Goal: Information Seeking & Learning: Check status

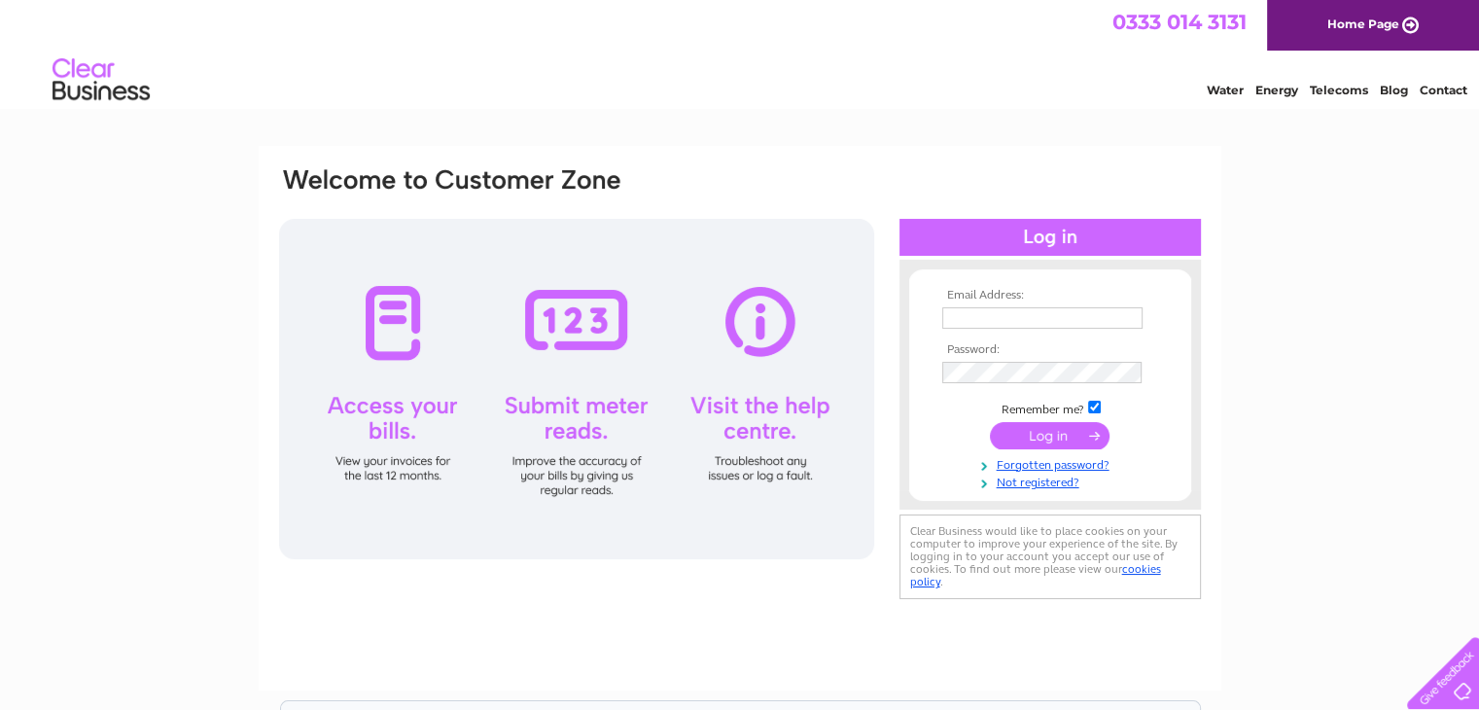
click at [965, 316] on input "text" at bounding box center [1042, 317] width 200 height 21
type input "[EMAIL_ADDRESS][DOMAIN_NAME]"
click at [990, 423] on input "submit" at bounding box center [1050, 436] width 120 height 27
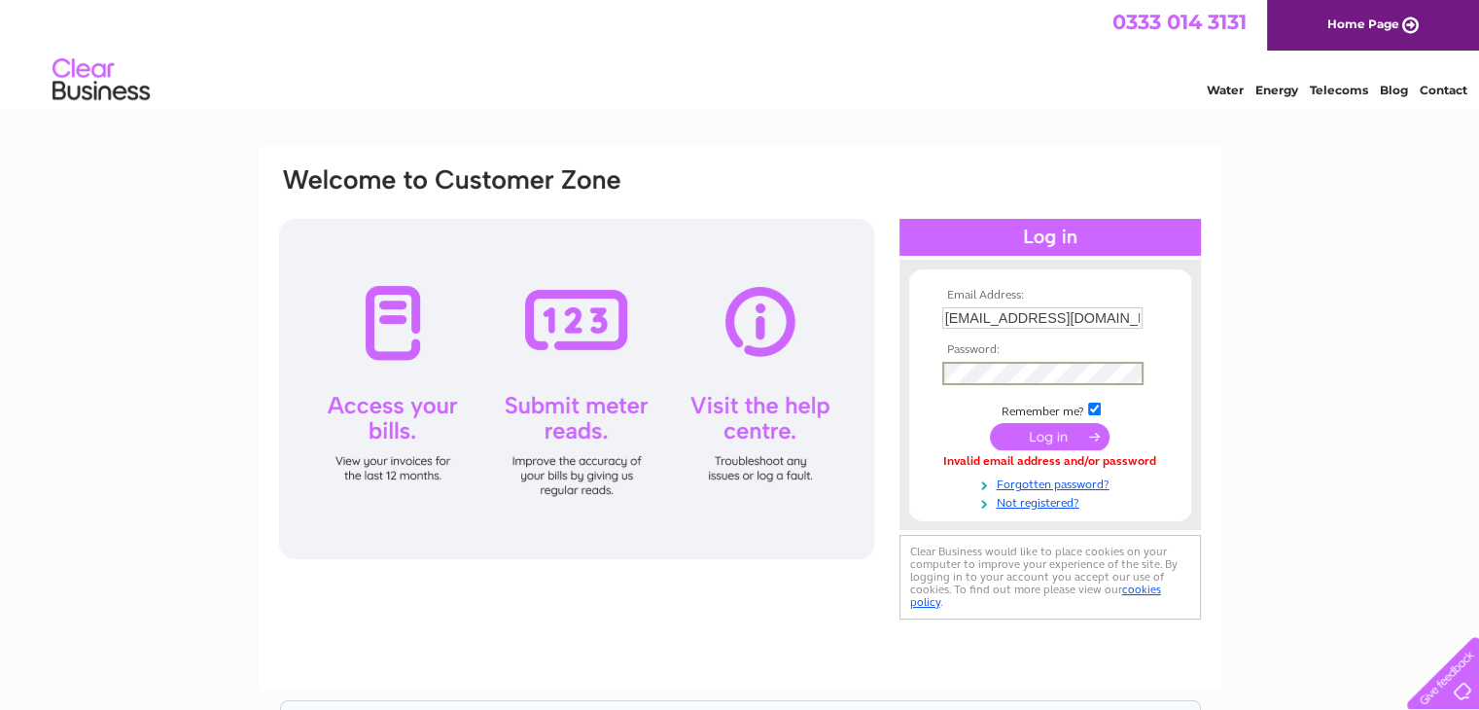
click at [1021, 425] on input "submit" at bounding box center [1050, 436] width 120 height 27
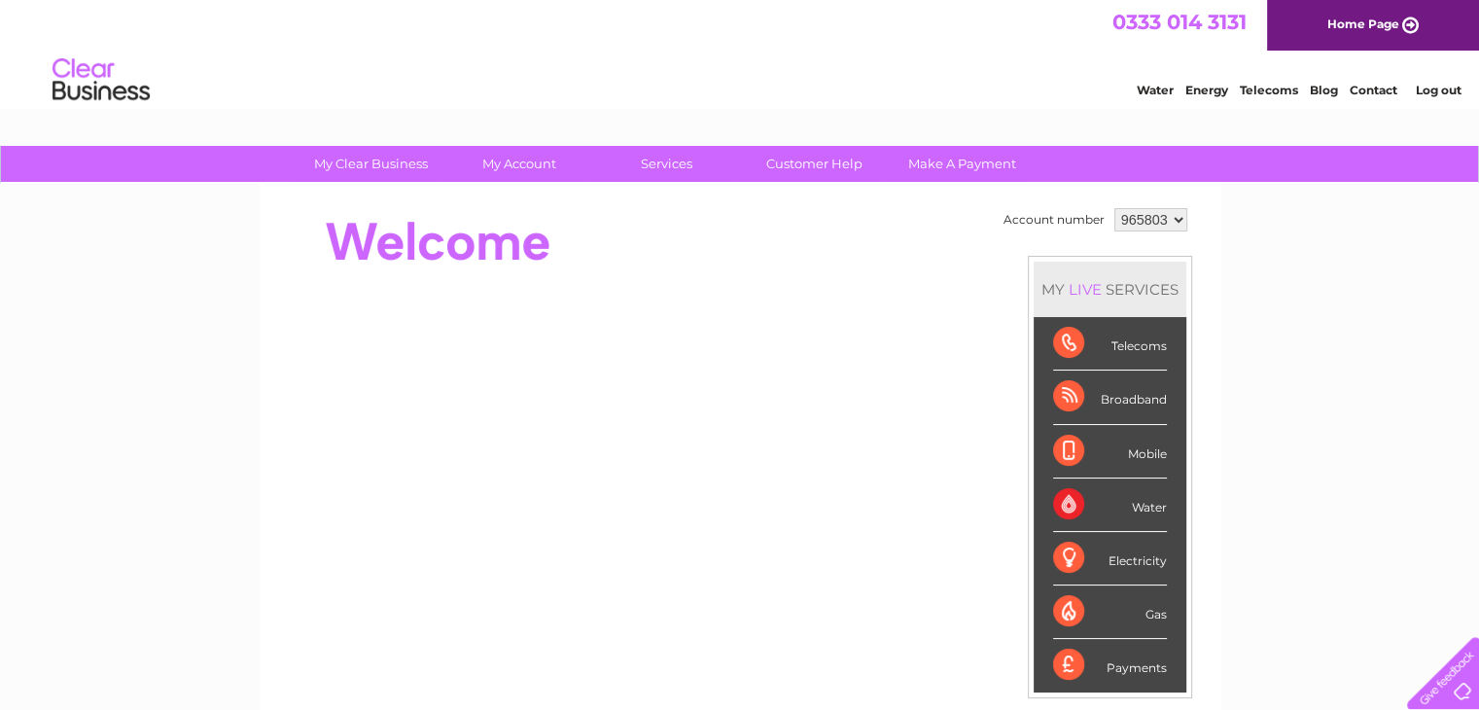
click at [1057, 345] on div "Telecoms" at bounding box center [1110, 343] width 114 height 53
click at [1111, 298] on div "MY LIVE SERVICES" at bounding box center [1110, 289] width 153 height 55
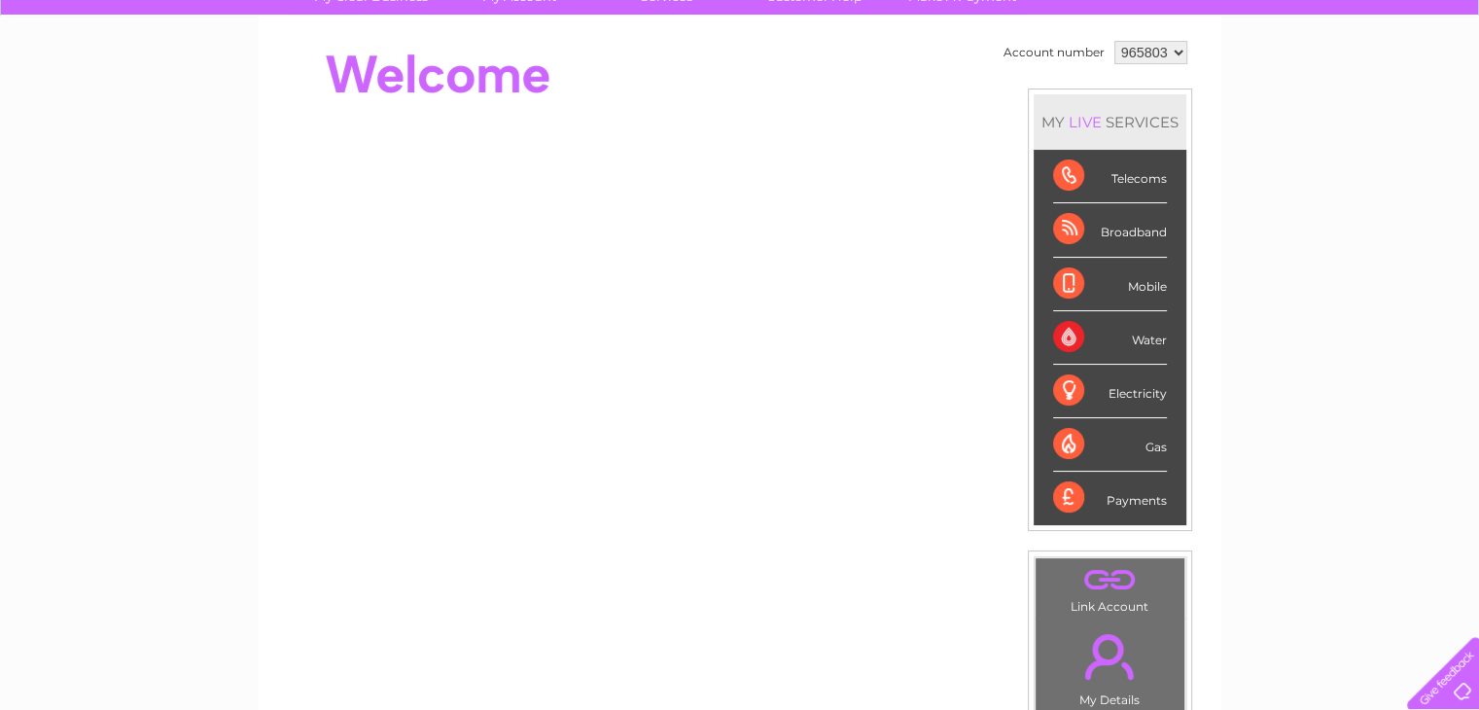
scroll to position [166, 0]
click at [1075, 176] on div "Telecoms" at bounding box center [1110, 177] width 114 height 53
click at [1122, 167] on div "Telecoms" at bounding box center [1110, 177] width 114 height 53
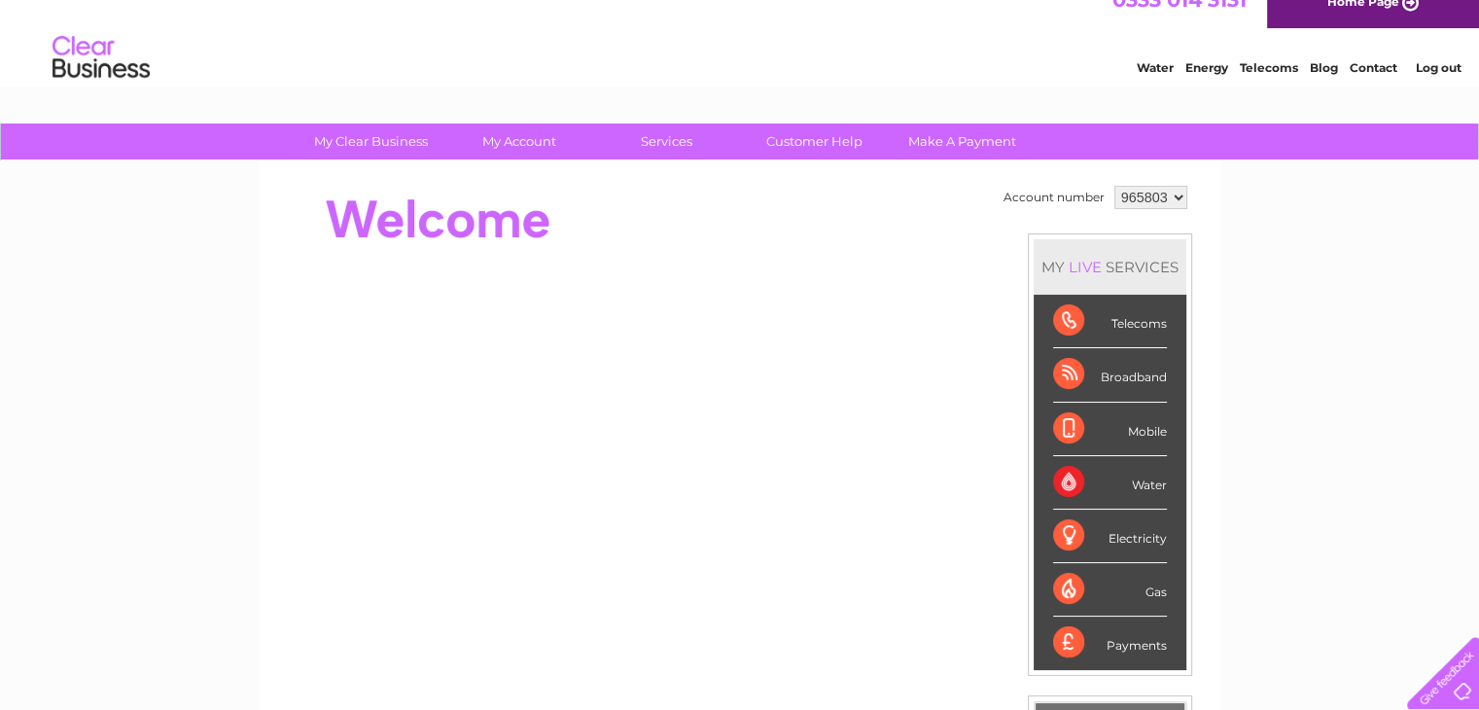
scroll to position [0, 0]
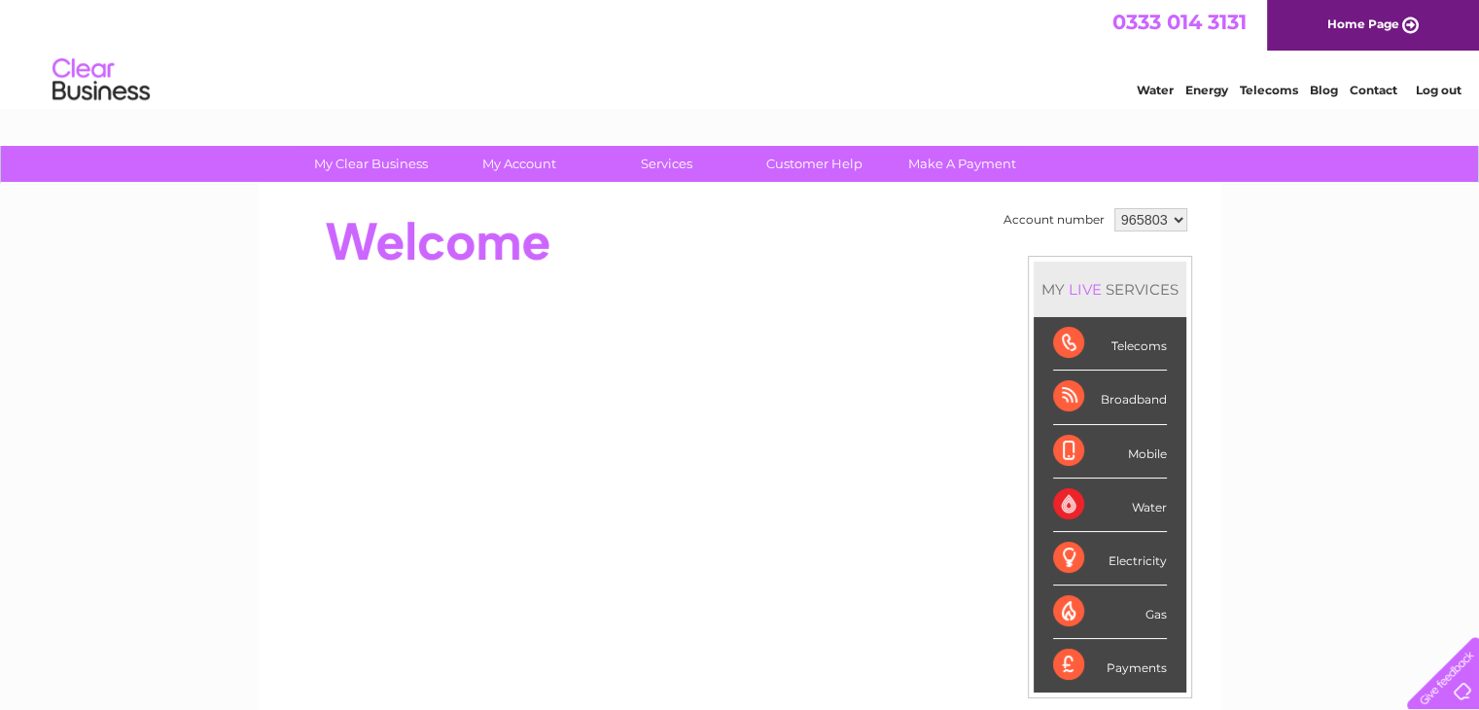
click at [1083, 342] on div "Telecoms" at bounding box center [1110, 343] width 114 height 53
click at [1077, 342] on div "Telecoms" at bounding box center [1110, 343] width 114 height 53
click at [1116, 344] on div "Telecoms" at bounding box center [1110, 343] width 114 height 53
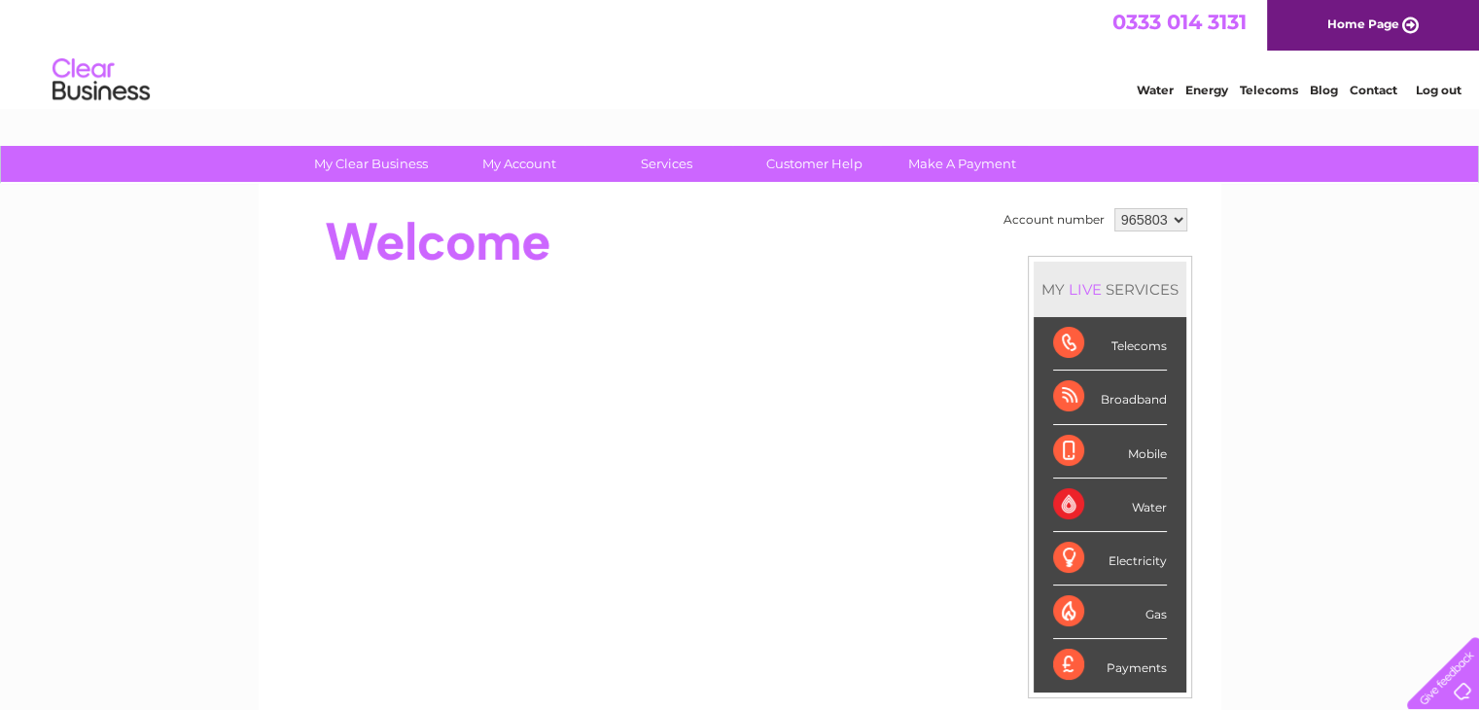
click at [1116, 344] on div "Telecoms" at bounding box center [1110, 343] width 114 height 53
click at [1101, 304] on div "MY LIVE SERVICES" at bounding box center [1110, 289] width 153 height 55
click at [1073, 284] on div "LIVE" at bounding box center [1085, 289] width 41 height 18
click at [1157, 371] on div "Broadband" at bounding box center [1110, 397] width 114 height 53
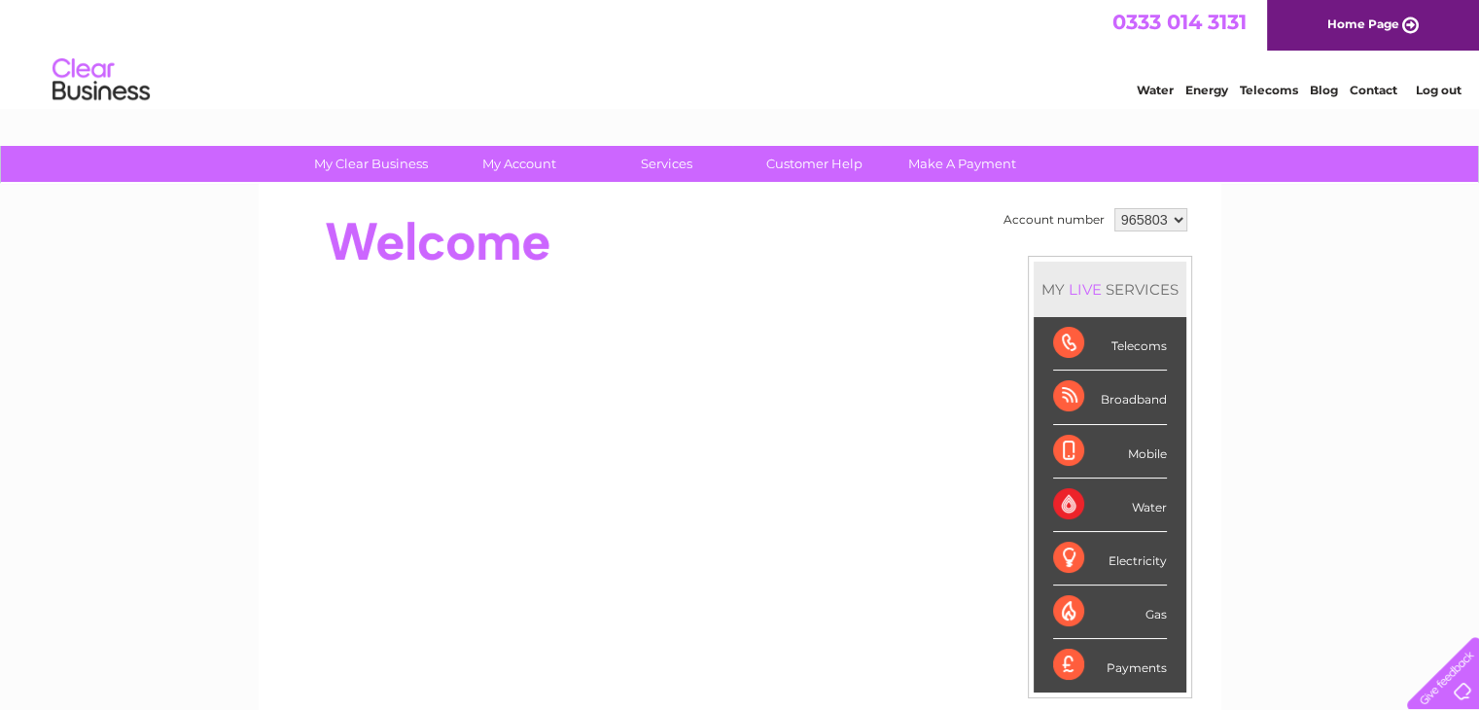
click at [1134, 337] on div "Telecoms" at bounding box center [1110, 343] width 114 height 53
click at [210, 184] on div "My Clear Business Login Details My Details My Preferences Link Account My Accou…" at bounding box center [739, 692] width 1479 height 1093
click at [1093, 320] on div "Telecoms" at bounding box center [1110, 343] width 114 height 53
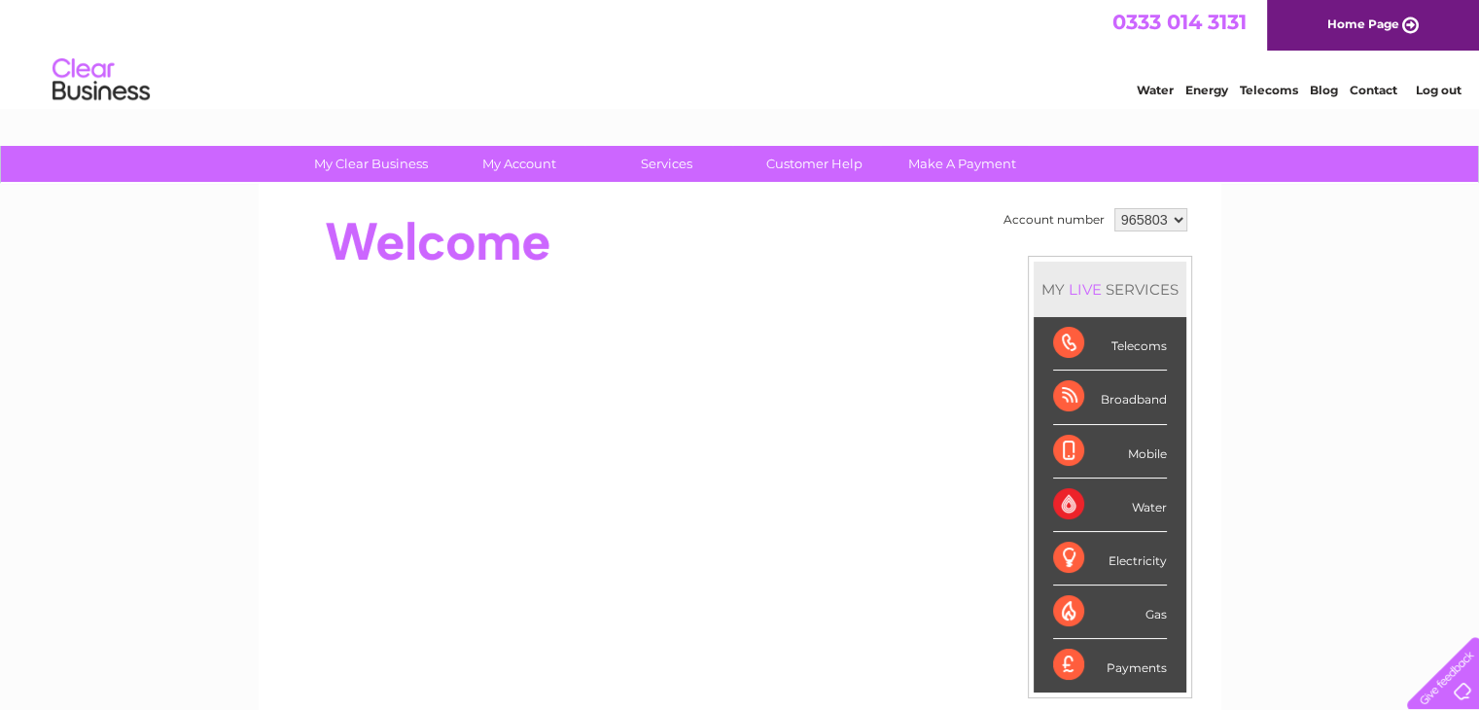
click at [1149, 358] on div "Telecoms" at bounding box center [1110, 343] width 114 height 53
click at [1116, 356] on div "Telecoms" at bounding box center [1110, 343] width 114 height 53
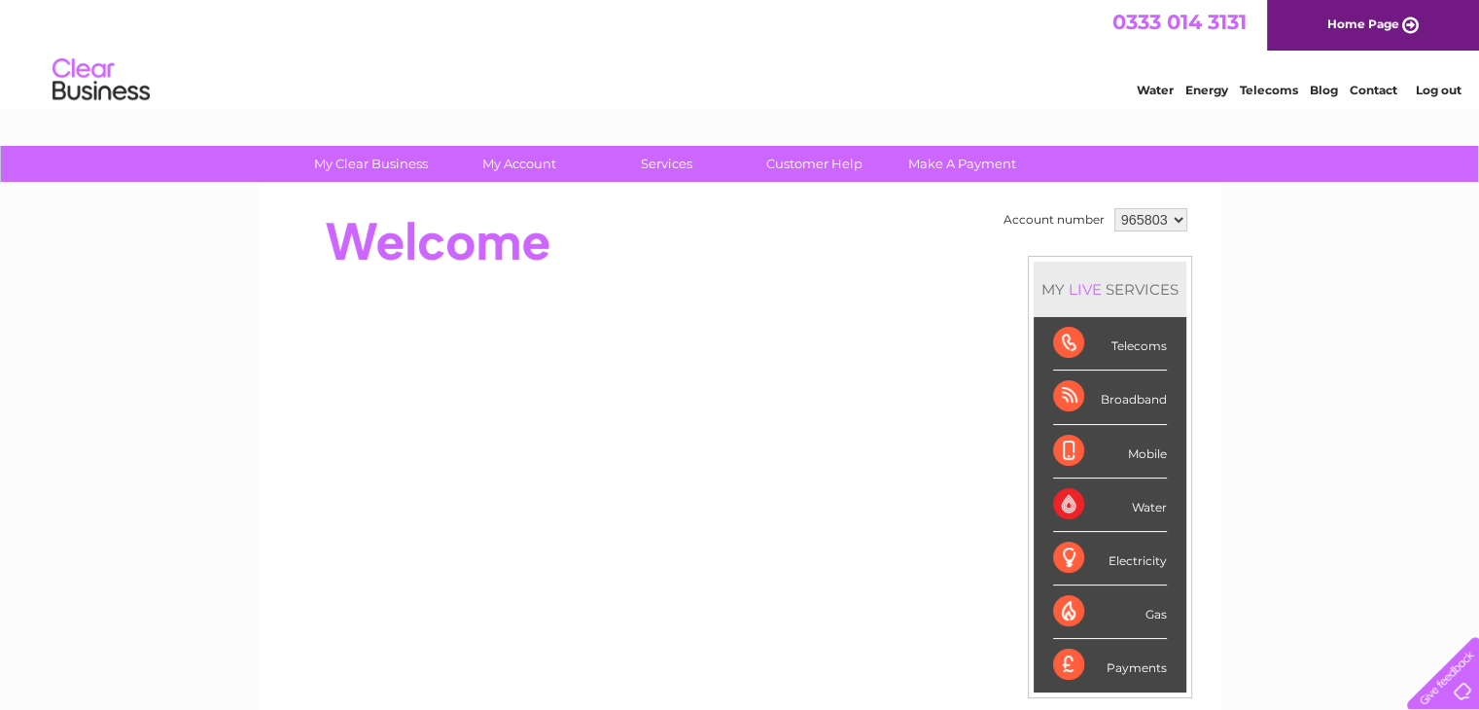
click at [1113, 355] on div "Telecoms" at bounding box center [1110, 343] width 114 height 53
click at [865, 192] on div "Account number 965803 MY LIVE SERVICES Telecoms Broadband Mobile Water Electric…" at bounding box center [740, 545] width 963 height 723
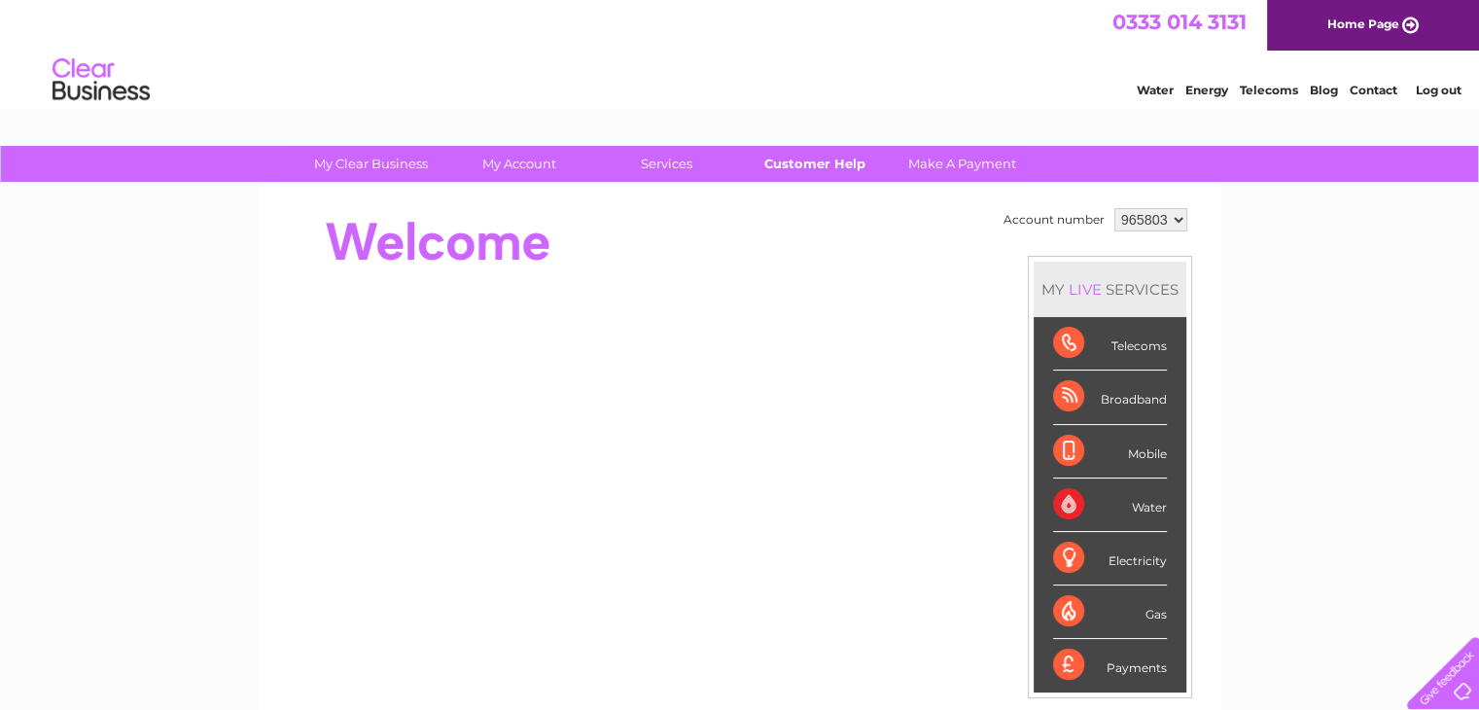
click at [830, 170] on link "Customer Help" at bounding box center [814, 164] width 160 height 36
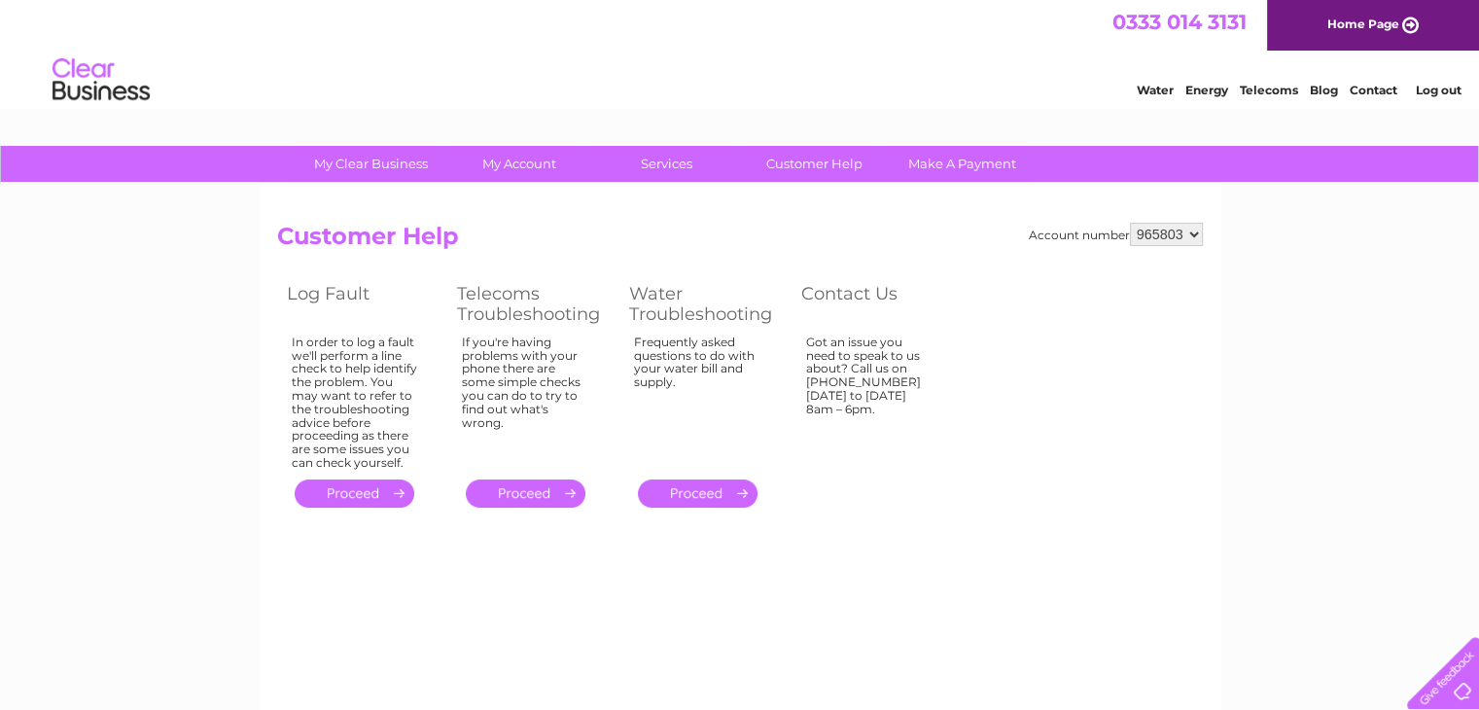
click at [318, 491] on link "." at bounding box center [355, 493] width 120 height 28
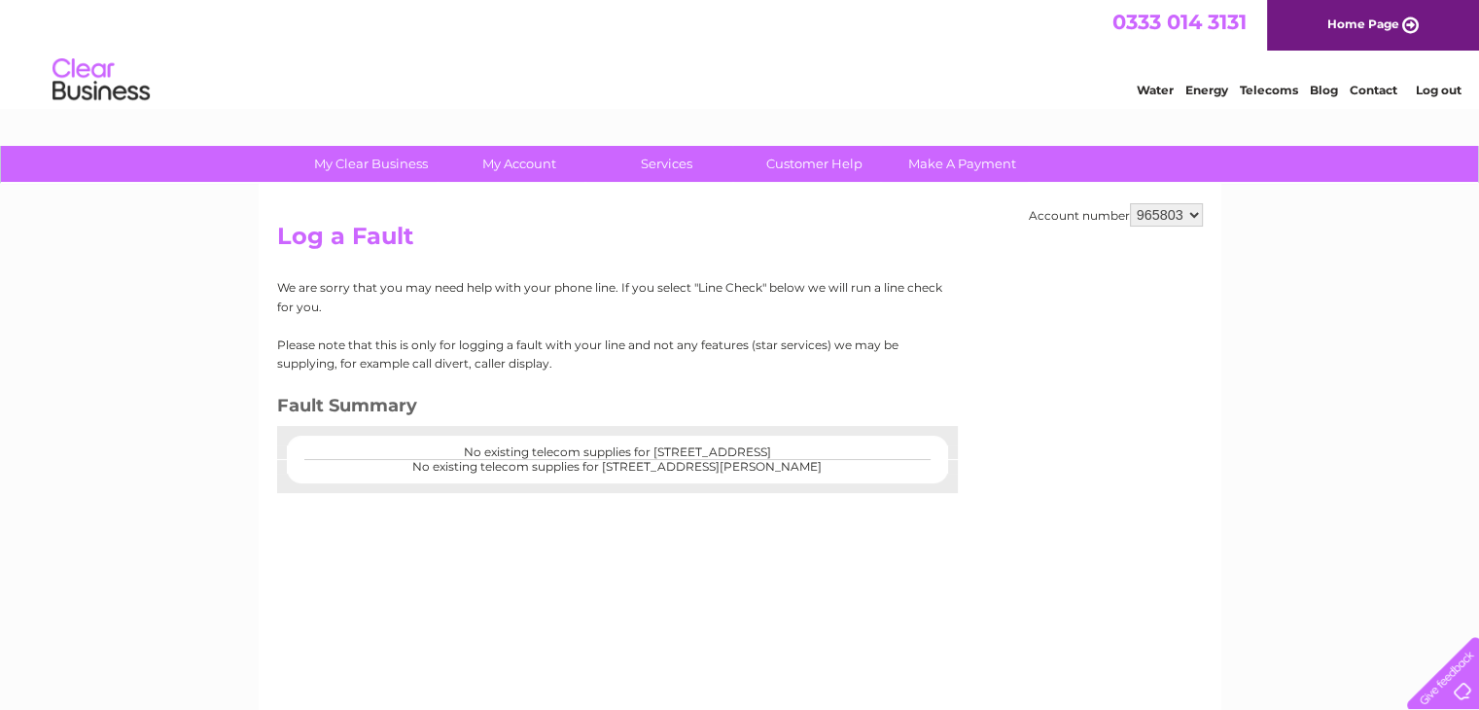
scroll to position [27, 0]
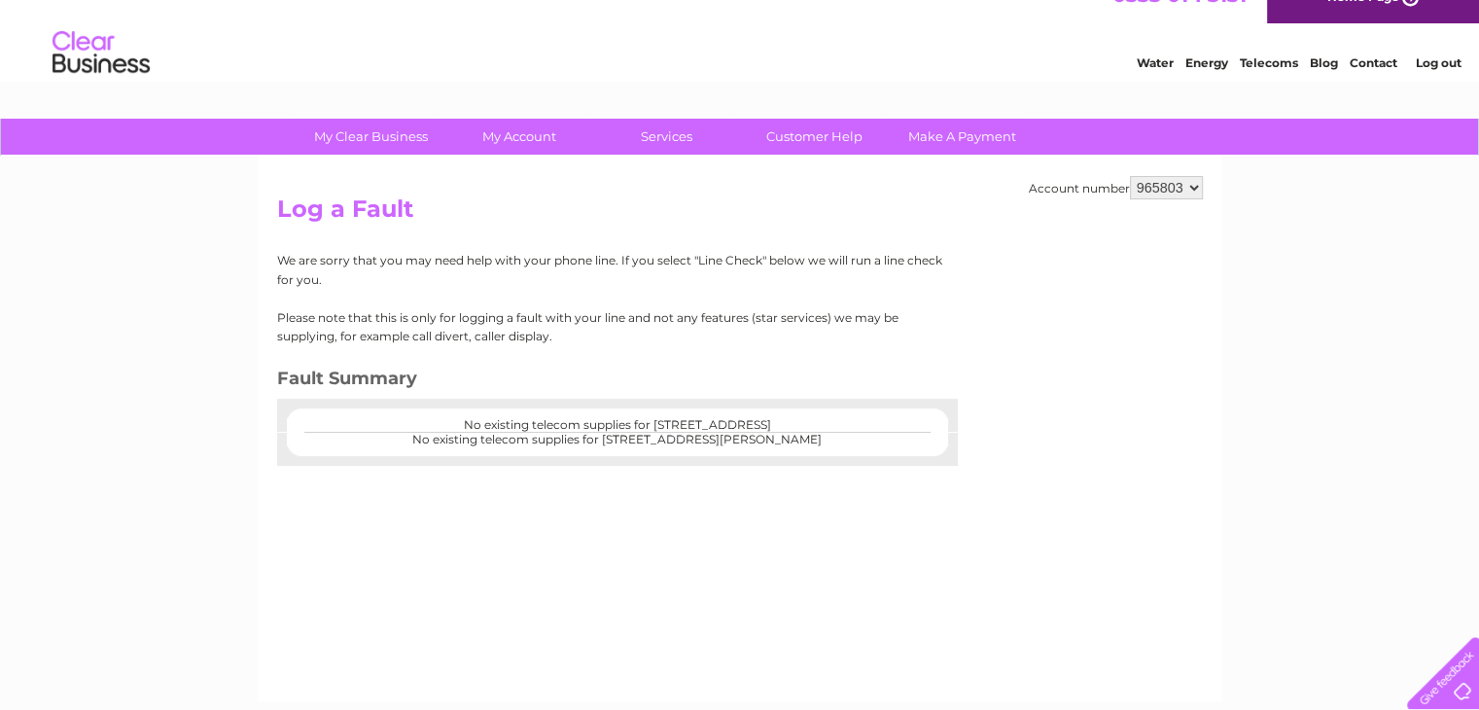
click at [611, 425] on center "No existing telecom supplies for [STREET_ADDRESS]" at bounding box center [617, 425] width 622 height 14
